Goal: Task Accomplishment & Management: Manage account settings

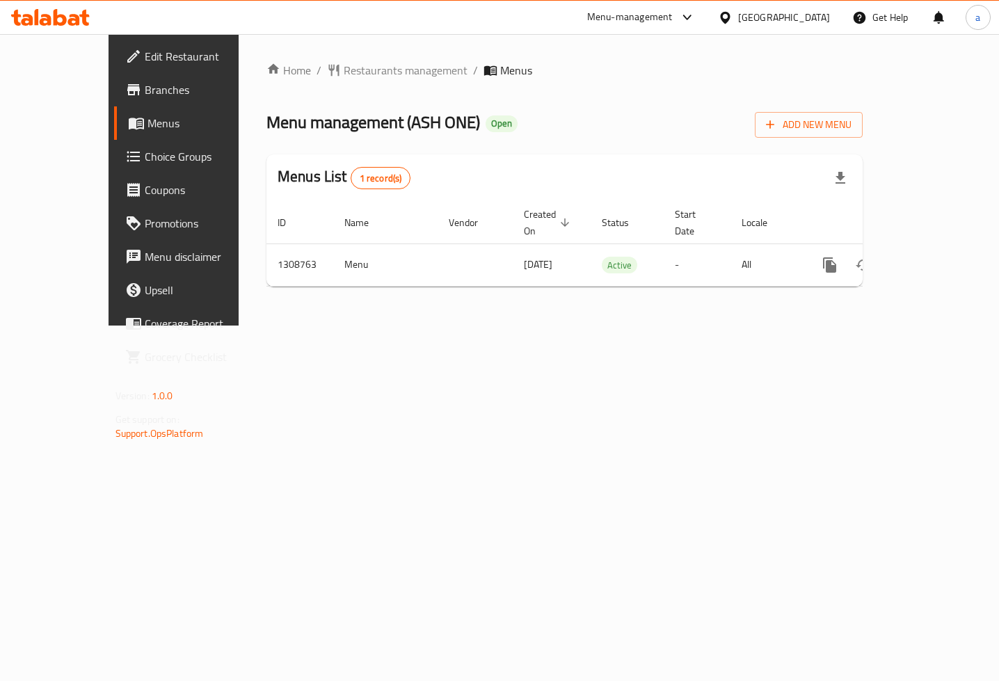
drag, startPoint x: 0, startPoint y: 0, endPoint x: 80, endPoint y: 156, distance: 175.7
click at [145, 156] on span "Choice Groups" at bounding box center [205, 156] width 120 height 17
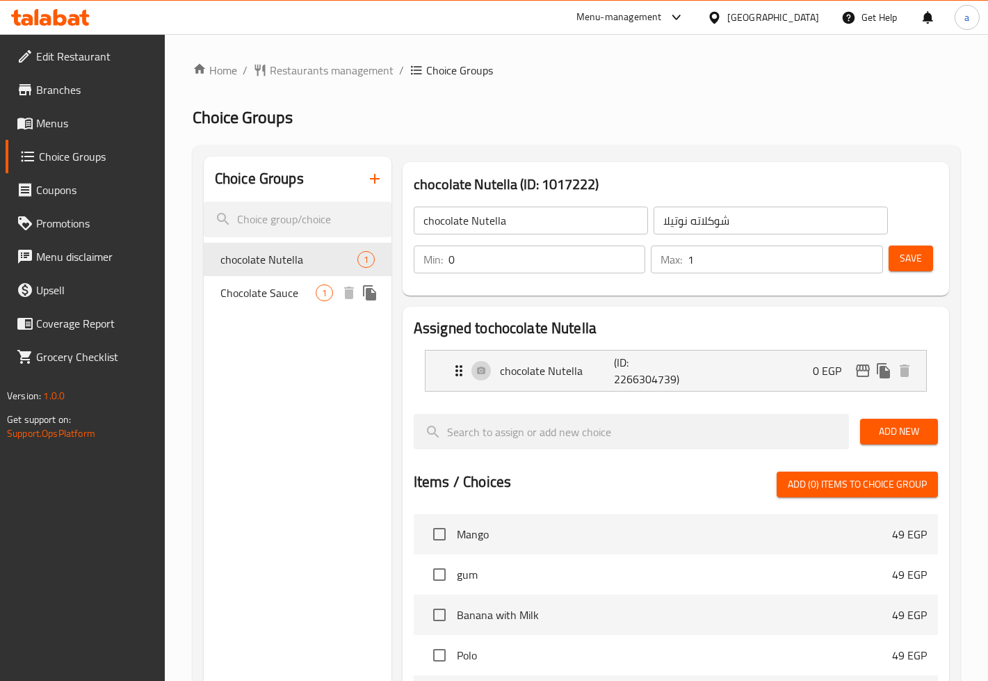
click at [266, 298] on span "Chocolate Sauce" at bounding box center [267, 292] width 95 height 17
type input "Chocolate Sauce"
type input "صوص شوكلاته"
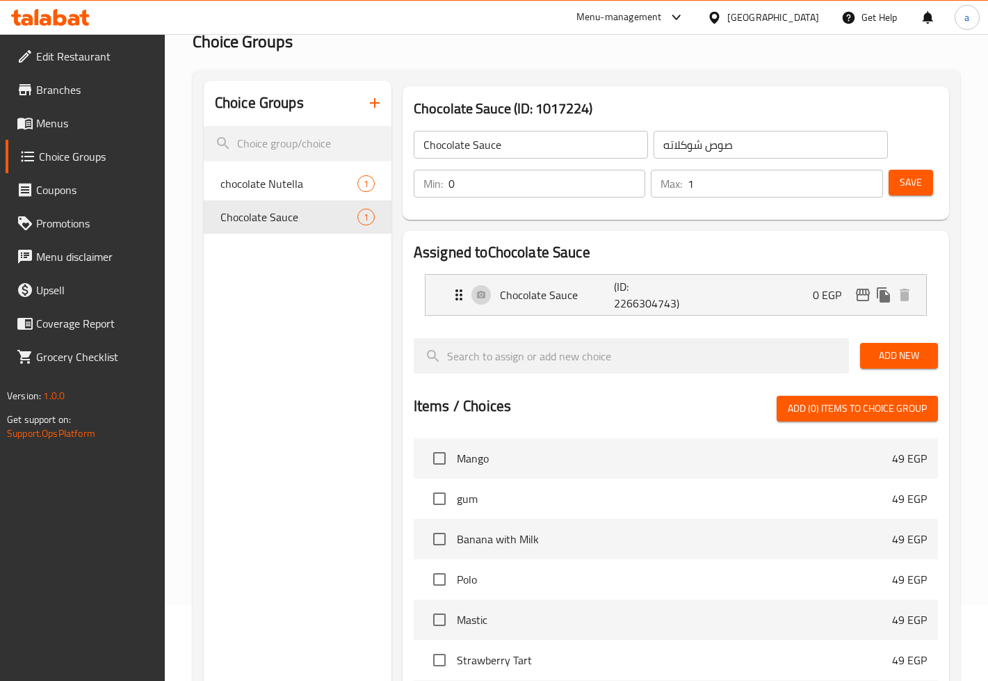
scroll to position [41, 0]
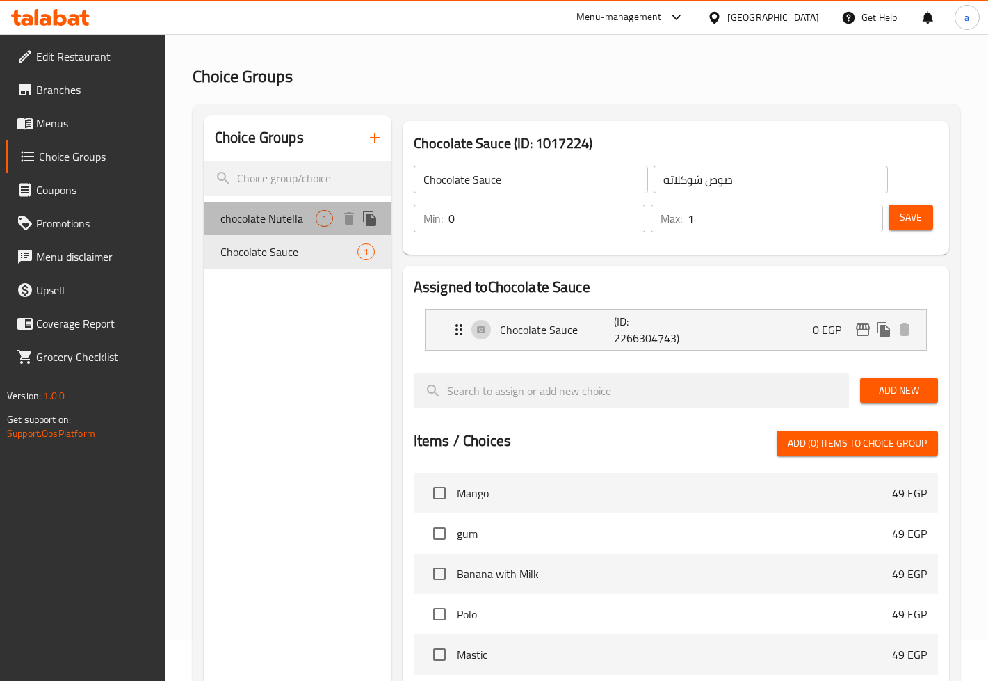
drag, startPoint x: 259, startPoint y: 220, endPoint x: 270, endPoint y: 221, distance: 10.5
click at [259, 220] on span "chocolate Nutella" at bounding box center [267, 218] width 95 height 17
type input "chocolate Nutella"
type input "شوكلاته نوتيلا"
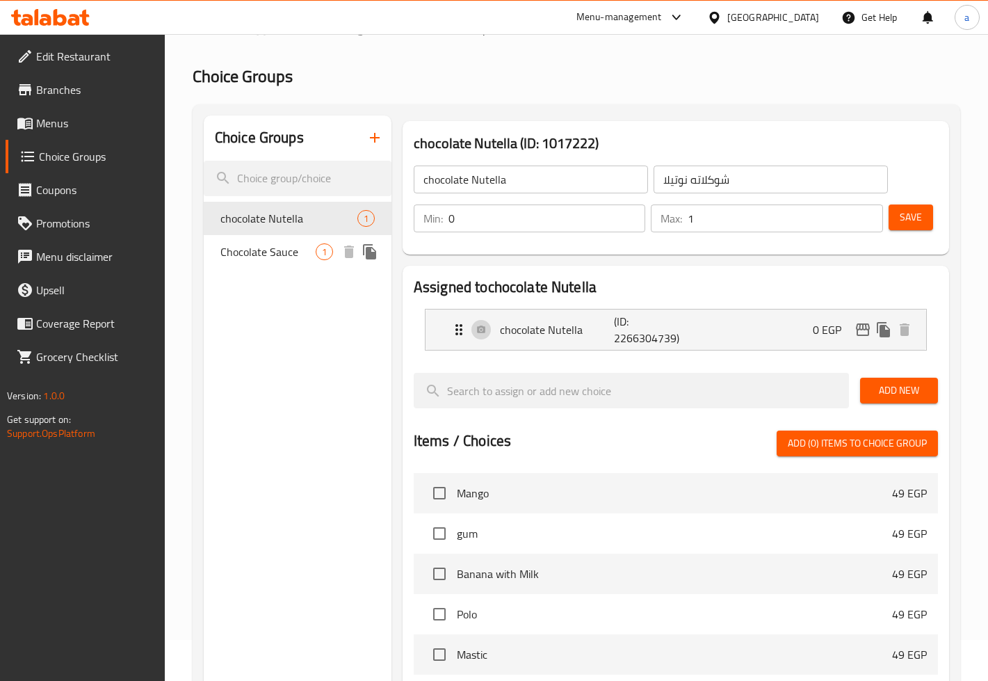
click at [266, 244] on span "Chocolate Sauce" at bounding box center [267, 251] width 95 height 17
type input "Chocolate Sauce"
type input "صوص شوكلاته"
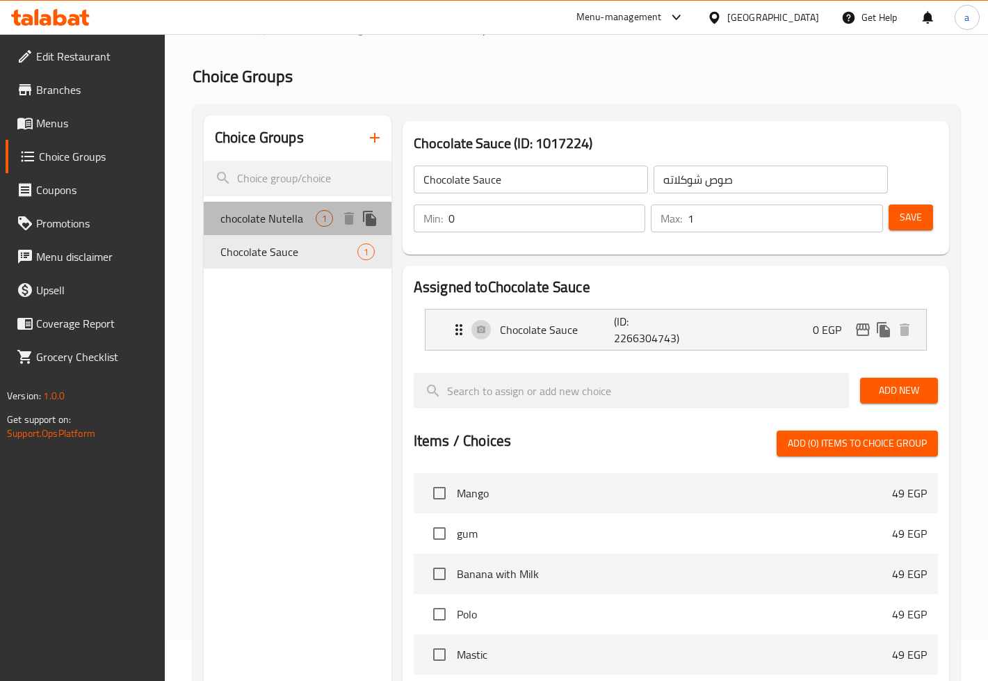
click at [260, 226] on span "chocolate Nutella" at bounding box center [267, 218] width 95 height 17
type input "chocolate Nutella"
type input "شوكلاته نوتيلا"
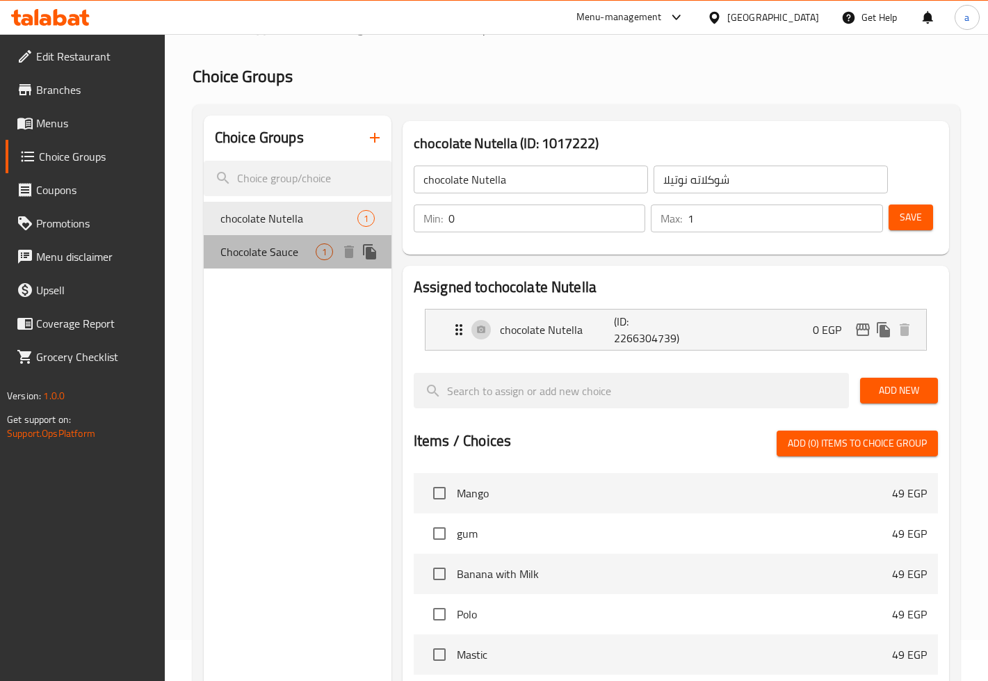
click at [249, 245] on span "Chocolate Sauce" at bounding box center [267, 251] width 95 height 17
type input "Chocolate Sauce"
type input "صوص شوكلاته"
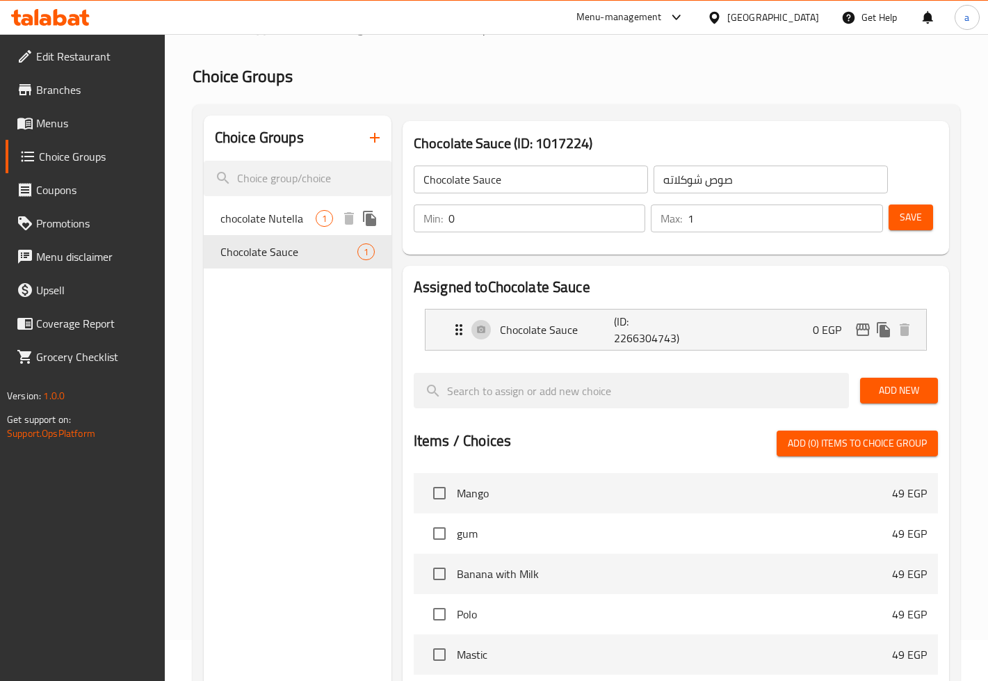
click at [252, 223] on span "chocolate Nutella" at bounding box center [267, 218] width 95 height 17
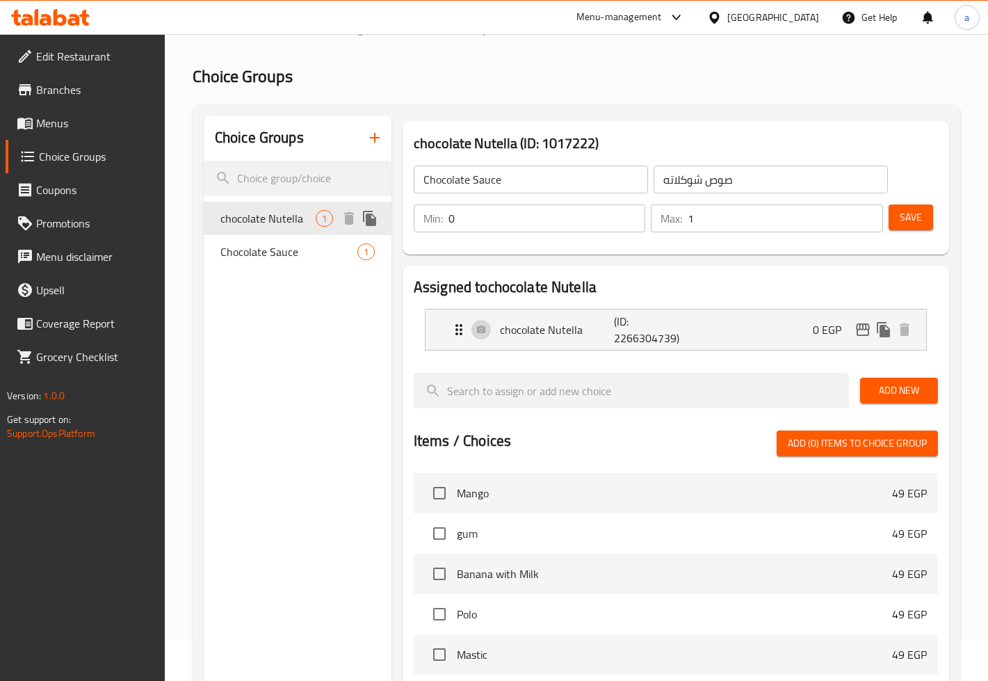
type input "chocolate Nutella"
type input "شوكلاته نوتيلا"
click at [271, 243] on span "Chocolate Sauce" at bounding box center [267, 251] width 95 height 17
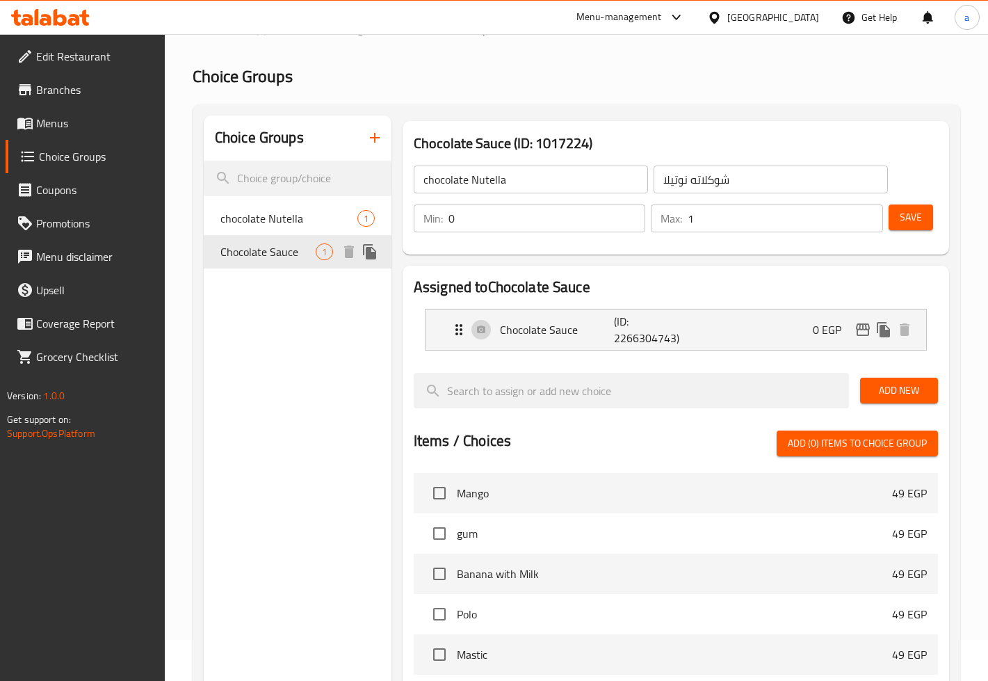
type input "Chocolate Sauce"
type input "صوص شوكلاته"
click at [270, 227] on span "chocolate Nutella" at bounding box center [267, 218] width 95 height 17
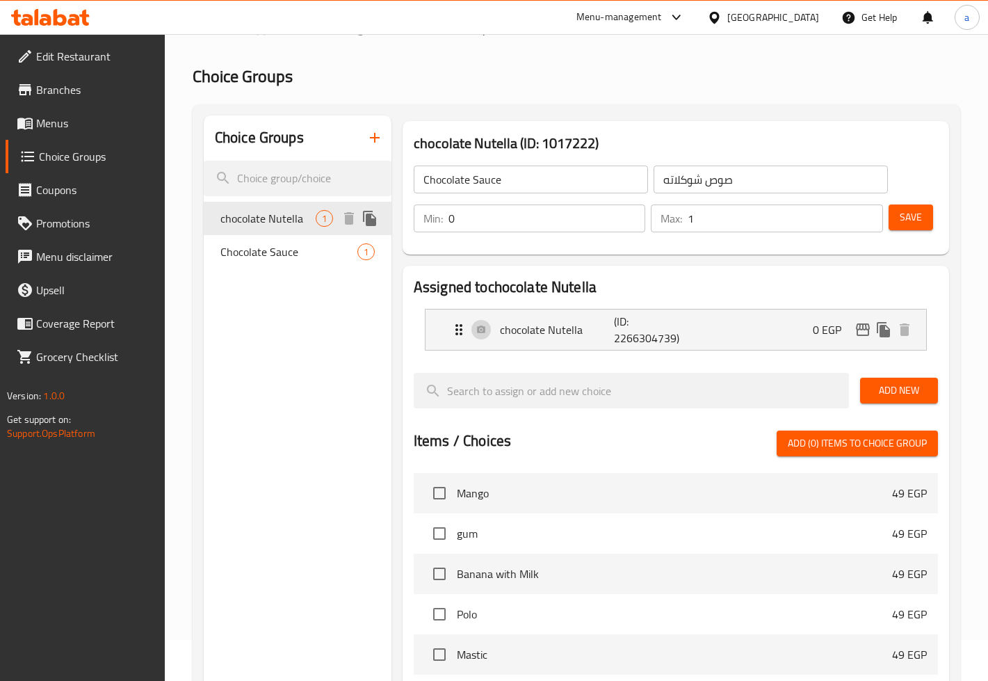
type input "chocolate Nutella"
type input "شوكلاته نوتيلا"
click at [256, 253] on span "Chocolate Sauce" at bounding box center [267, 251] width 95 height 17
type input "Chocolate Sauce"
type input "صوص شوكلاته"
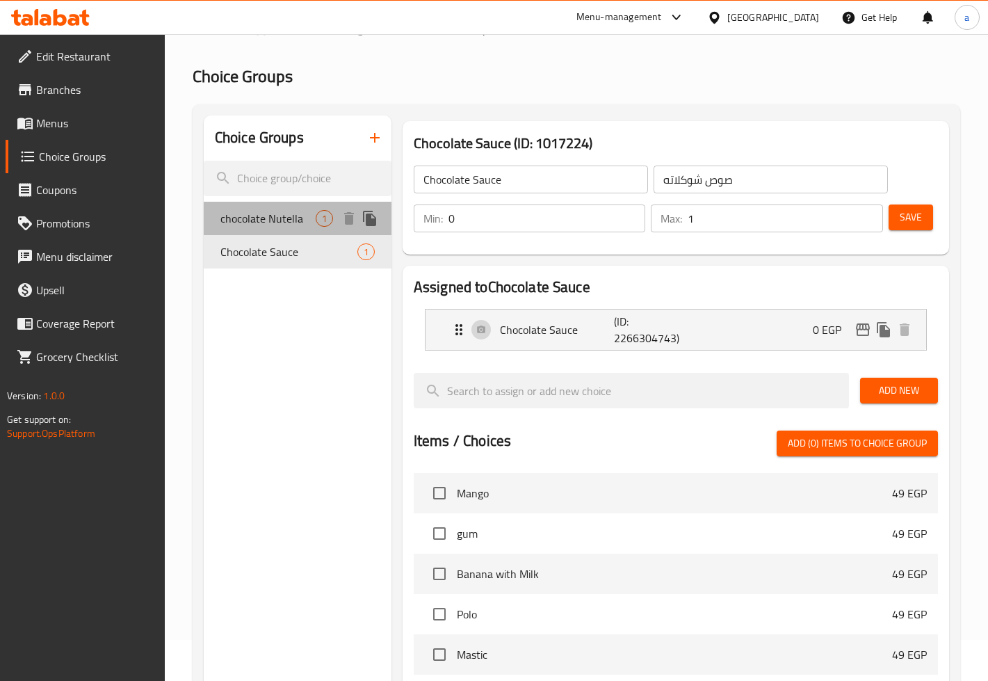
click at [250, 232] on div "chocolate Nutella 1" at bounding box center [298, 218] width 188 height 33
type input "chocolate Nutella"
type input "شوكلاته نوتيلا"
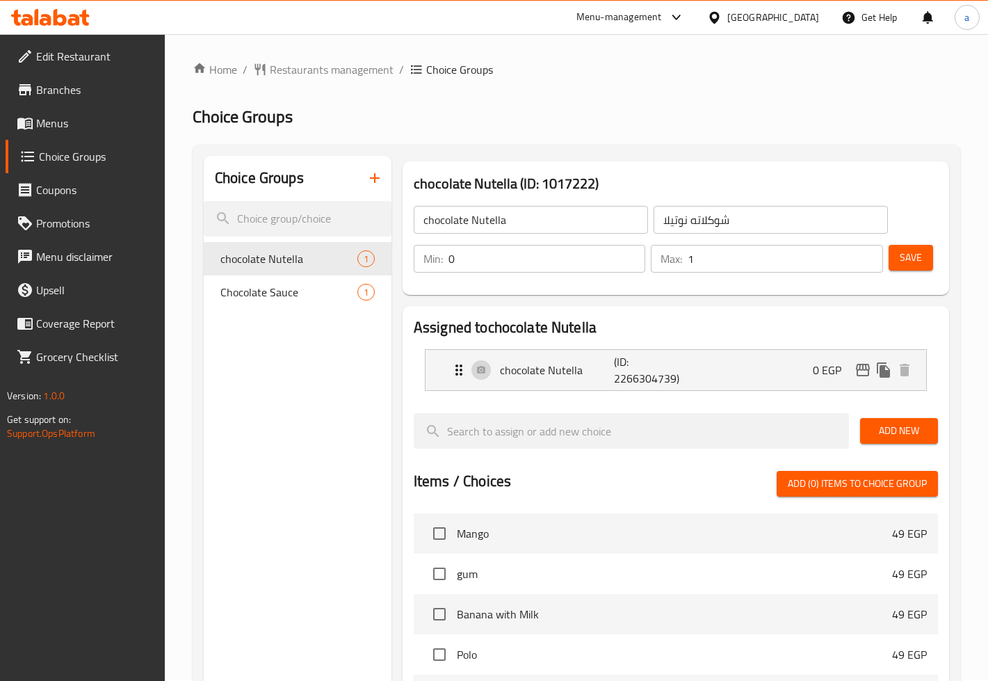
scroll to position [0, 0]
click at [293, 72] on span "Restaurants management" at bounding box center [332, 70] width 124 height 17
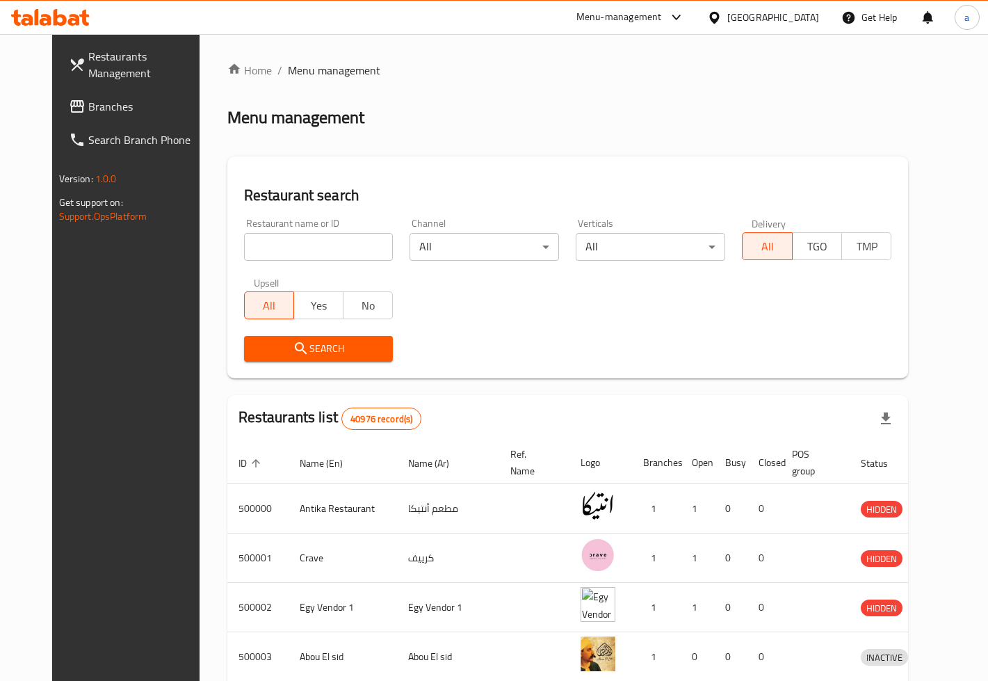
click at [95, 111] on span "Branches" at bounding box center [147, 106] width 118 height 17
